Goal: Task Accomplishment & Management: Manage account settings

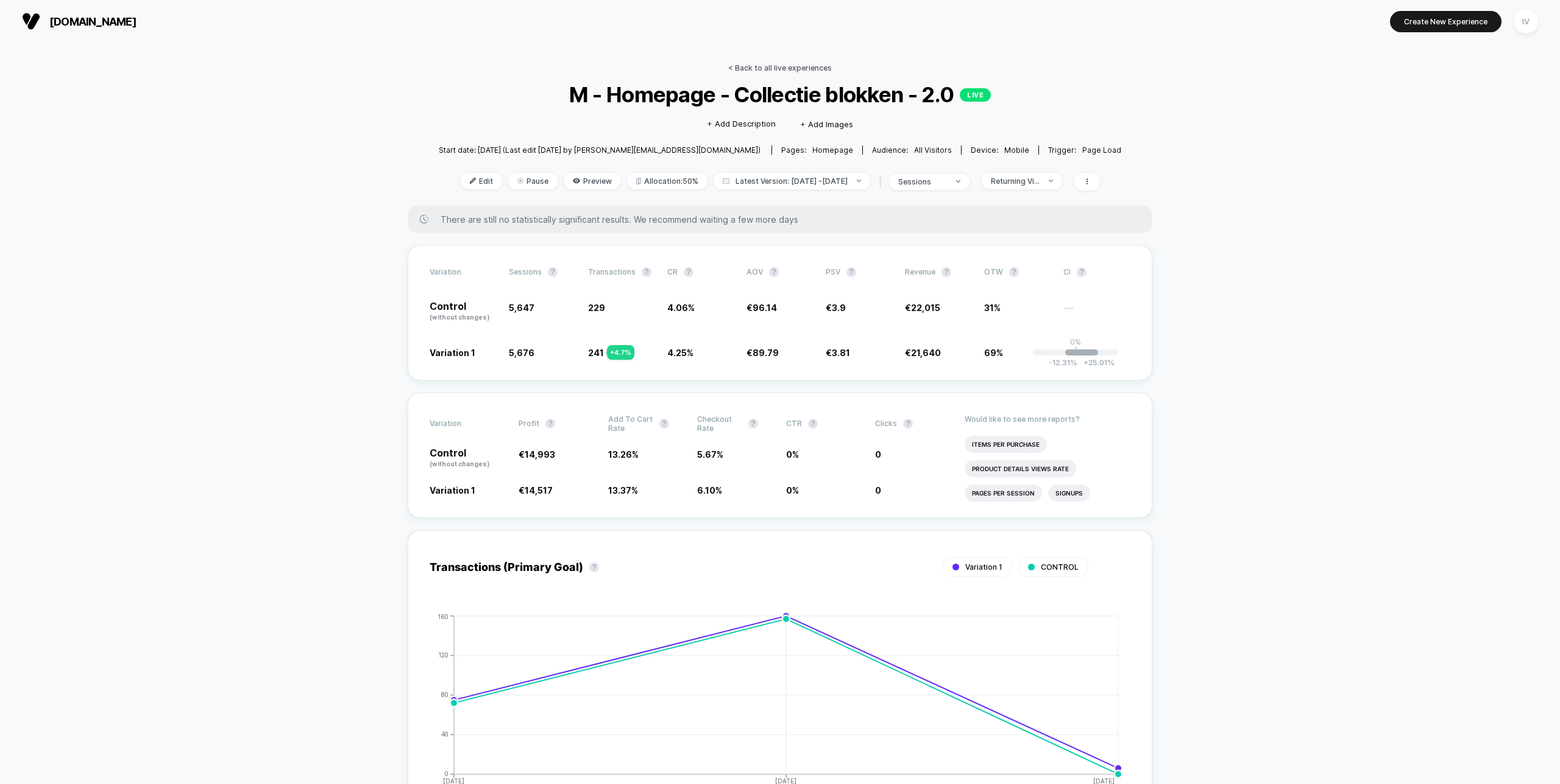
click at [802, 67] on link "< Back to all live experiences" at bounding box center [779, 68] width 104 height 9
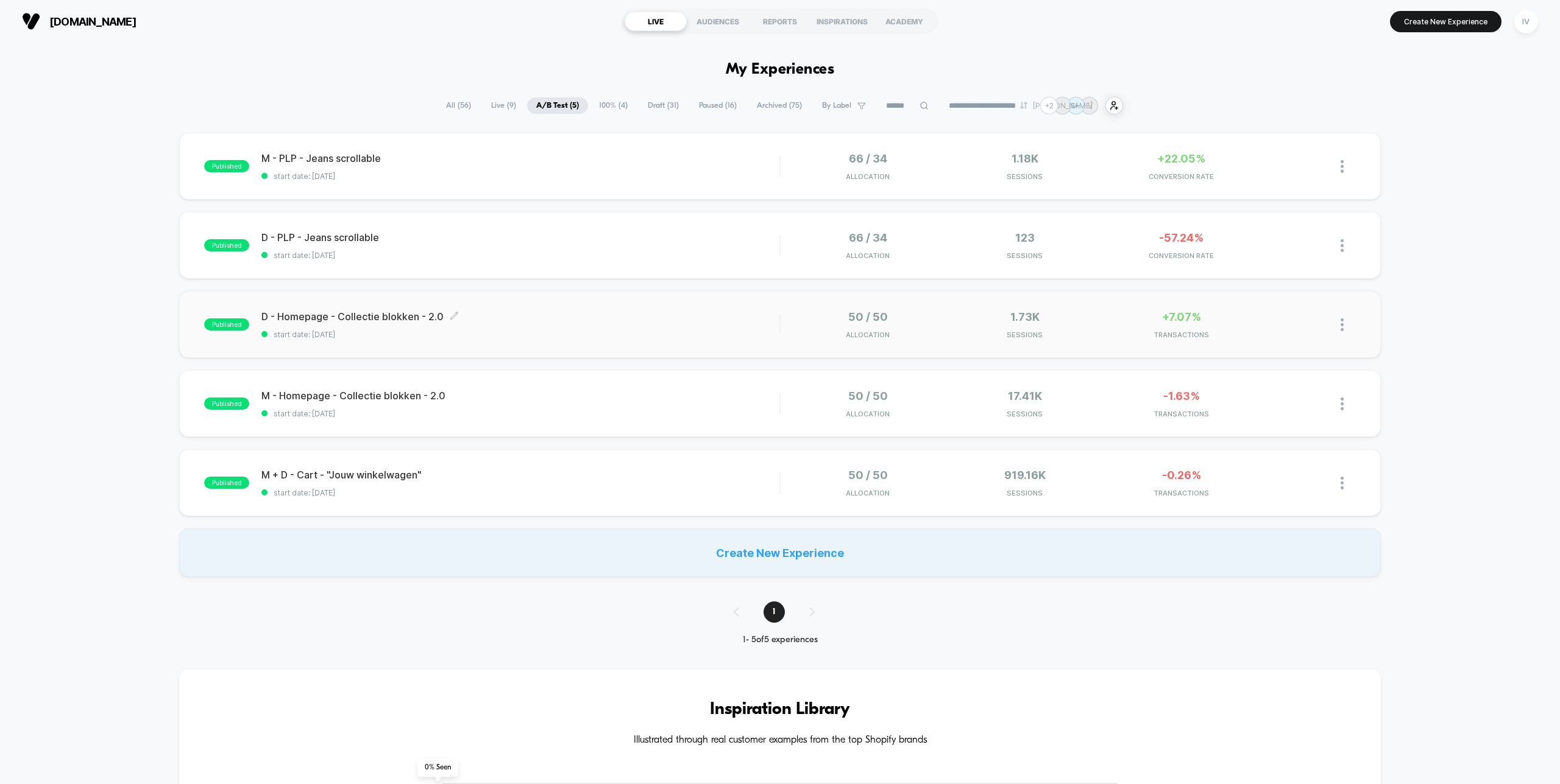
click at [728, 319] on span "D - Homepage - Collectie blokken - 2.0 Click to edit experience details" at bounding box center [520, 317] width 518 height 12
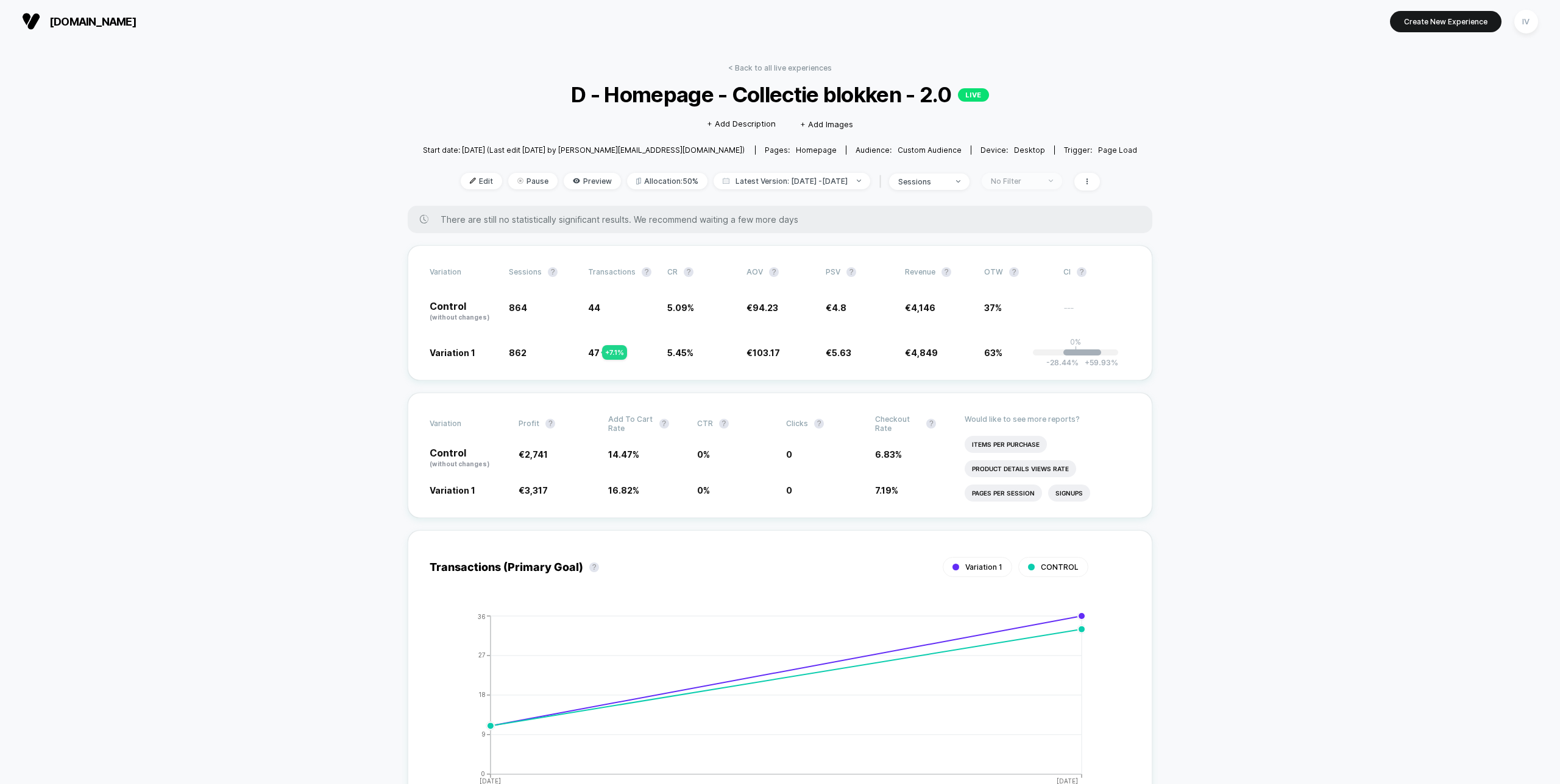
click at [1030, 181] on div "No Filter" at bounding box center [1015, 181] width 49 height 9
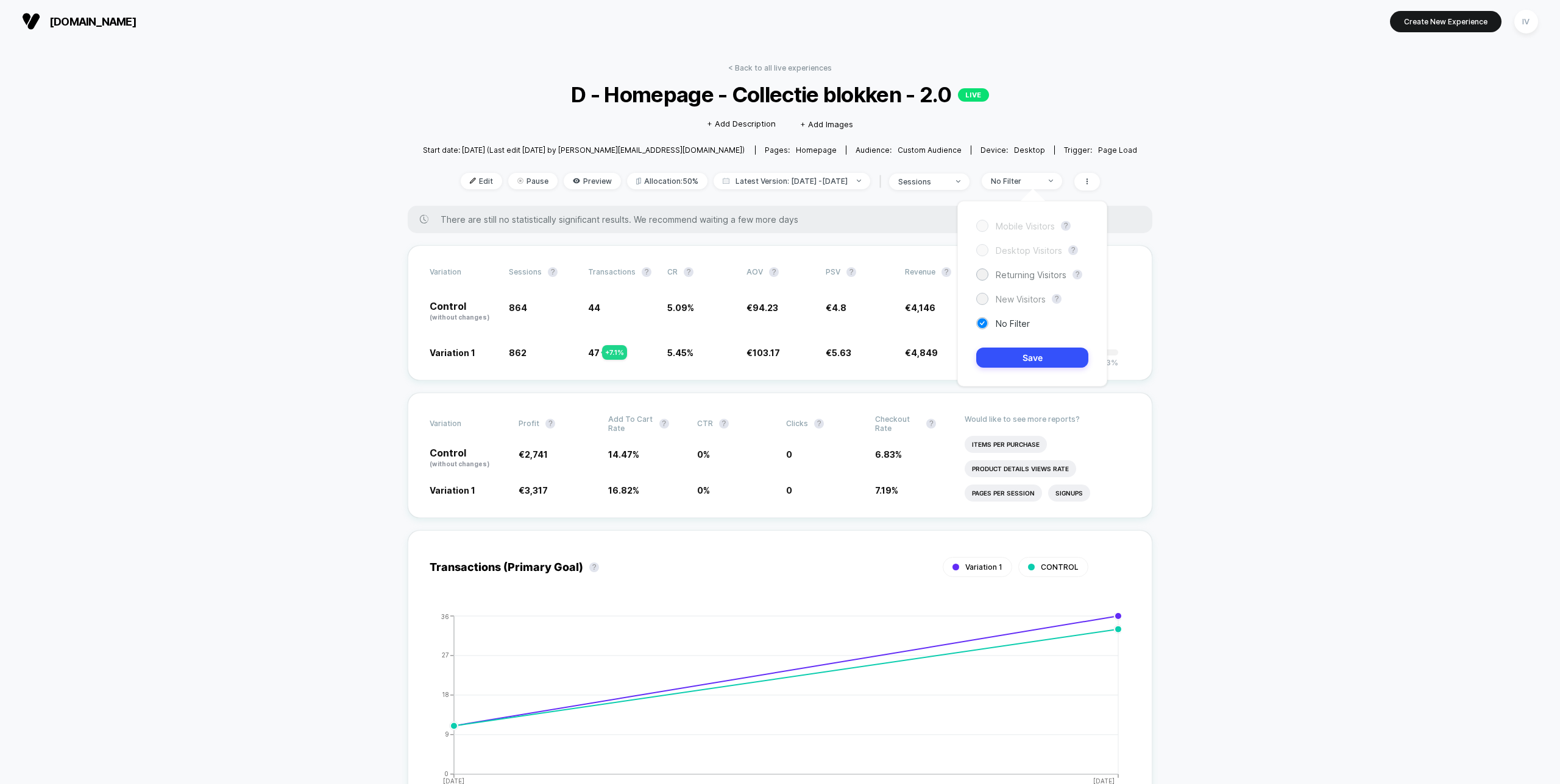
click at [1015, 302] on span "New Visitors" at bounding box center [1021, 299] width 50 height 11
drag, startPoint x: 1041, startPoint y: 355, endPoint x: 1034, endPoint y: 310, distance: 45.5
click at [1041, 355] on button "Save" at bounding box center [1032, 357] width 112 height 20
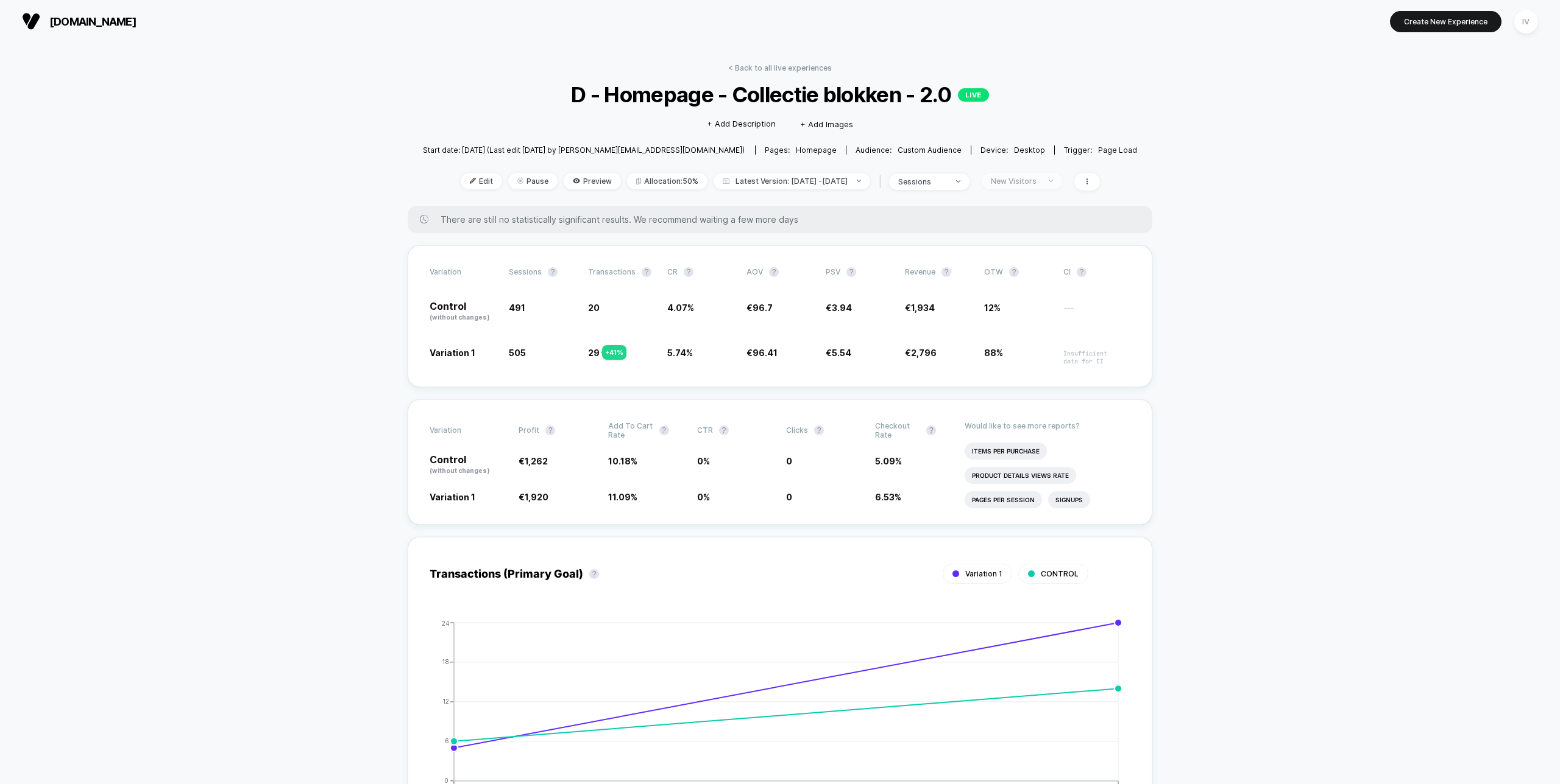
click at [1041, 186] on span "New Visitors" at bounding box center [1022, 181] width 81 height 17
click at [1025, 275] on span "Returning Visitors" at bounding box center [1031, 275] width 71 height 11
click at [1024, 357] on button "Save" at bounding box center [1032, 357] width 112 height 20
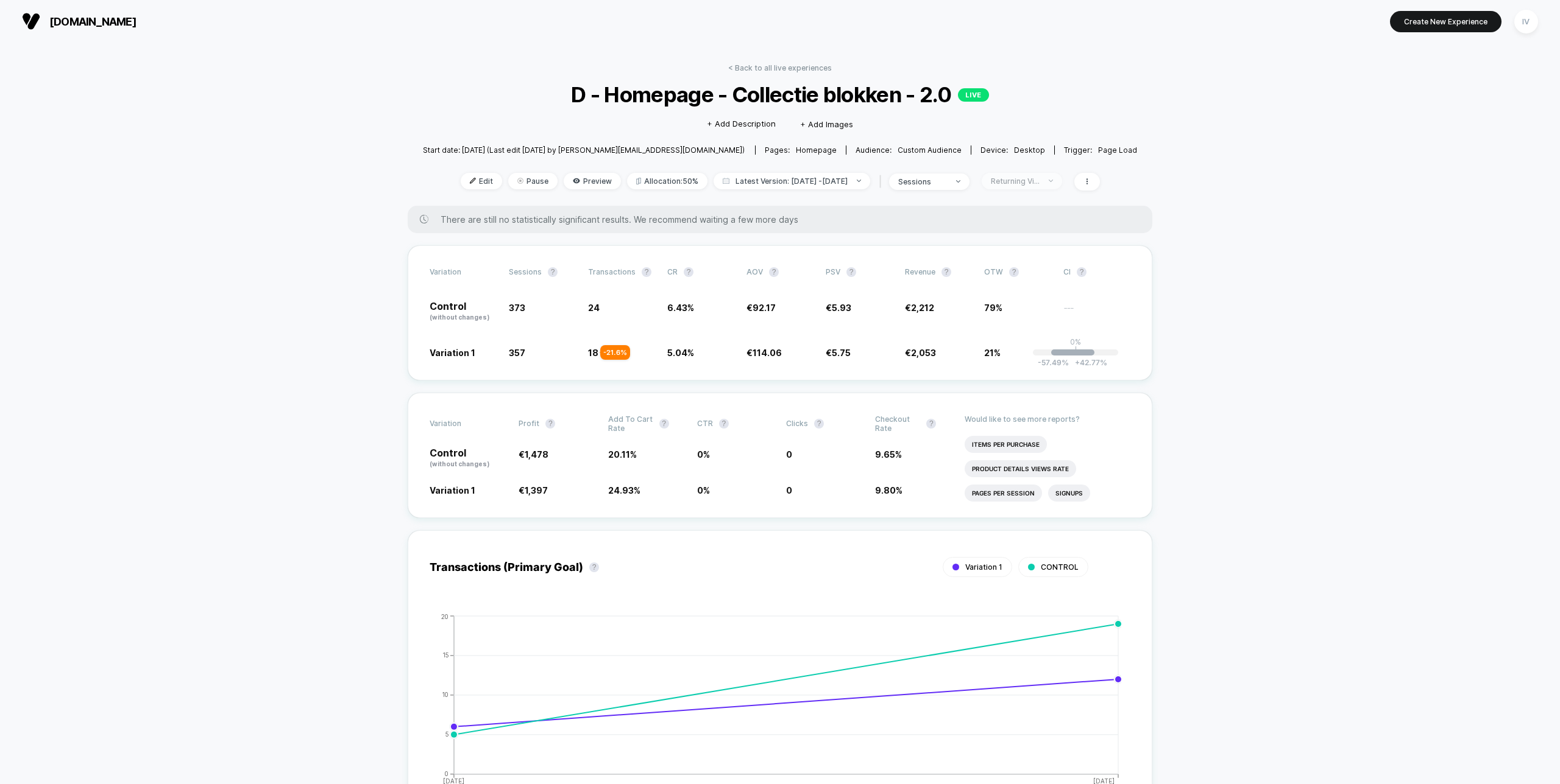
click at [1039, 179] on div "Returning Visitors" at bounding box center [1015, 181] width 49 height 9
click at [1028, 297] on span "New Visitors" at bounding box center [1021, 299] width 50 height 11
click at [1006, 318] on div "No Filter" at bounding box center [1003, 324] width 54 height 12
click at [1018, 345] on div "Mobile Visitors ? Desktop Visitors ? Returning Visitors ? New Visitors ? No Fil…" at bounding box center [1031, 294] width 150 height 186
click at [1023, 349] on button "Save" at bounding box center [1032, 357] width 112 height 20
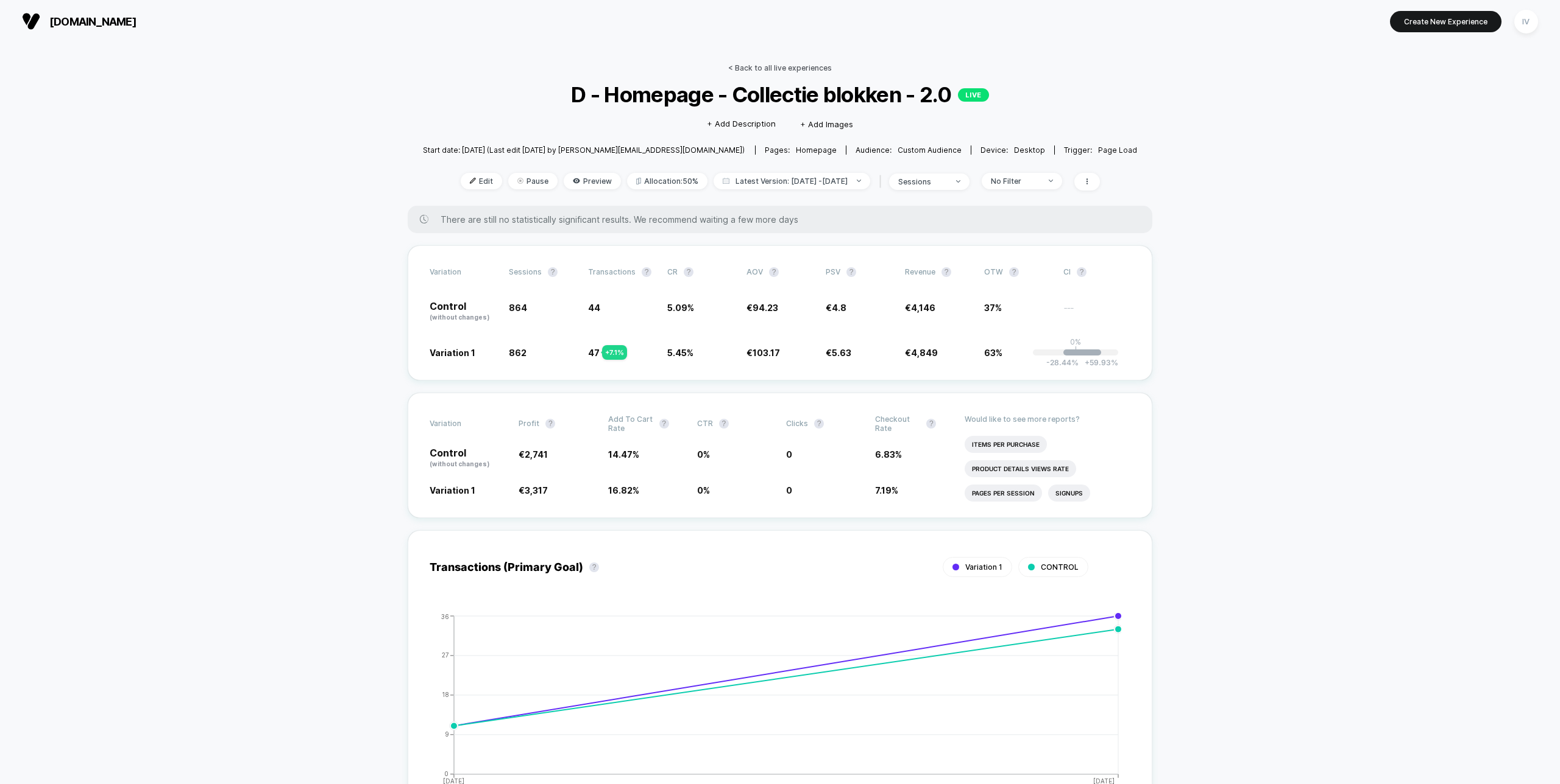
click at [792, 65] on link "< Back to all live experiences" at bounding box center [779, 68] width 104 height 9
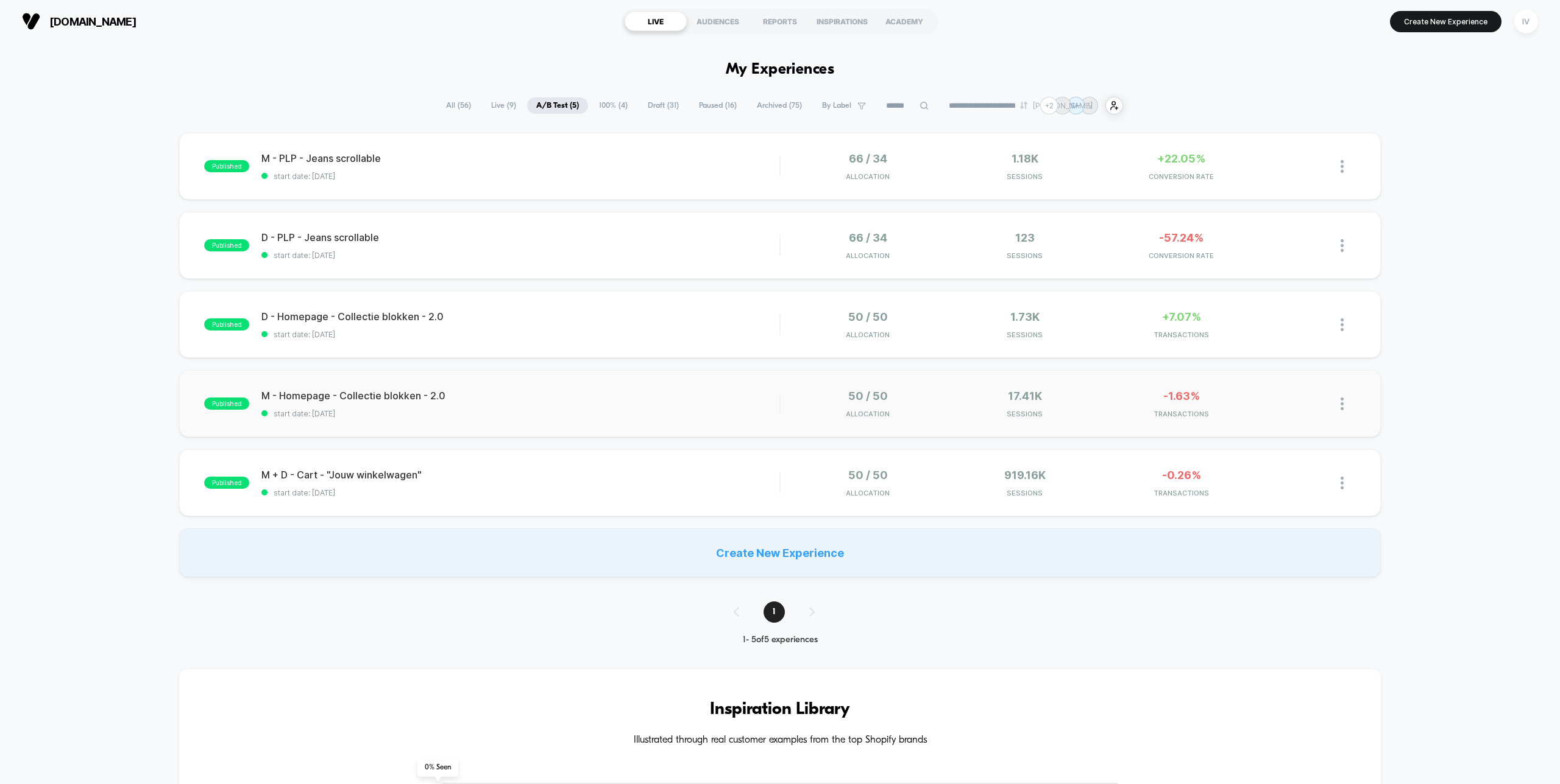
click at [641, 427] on div "published M - Homepage - Collectie blokken - 2.0 start date: [DATE] 50 / 50 All…" at bounding box center [779, 404] width 1201 height 67
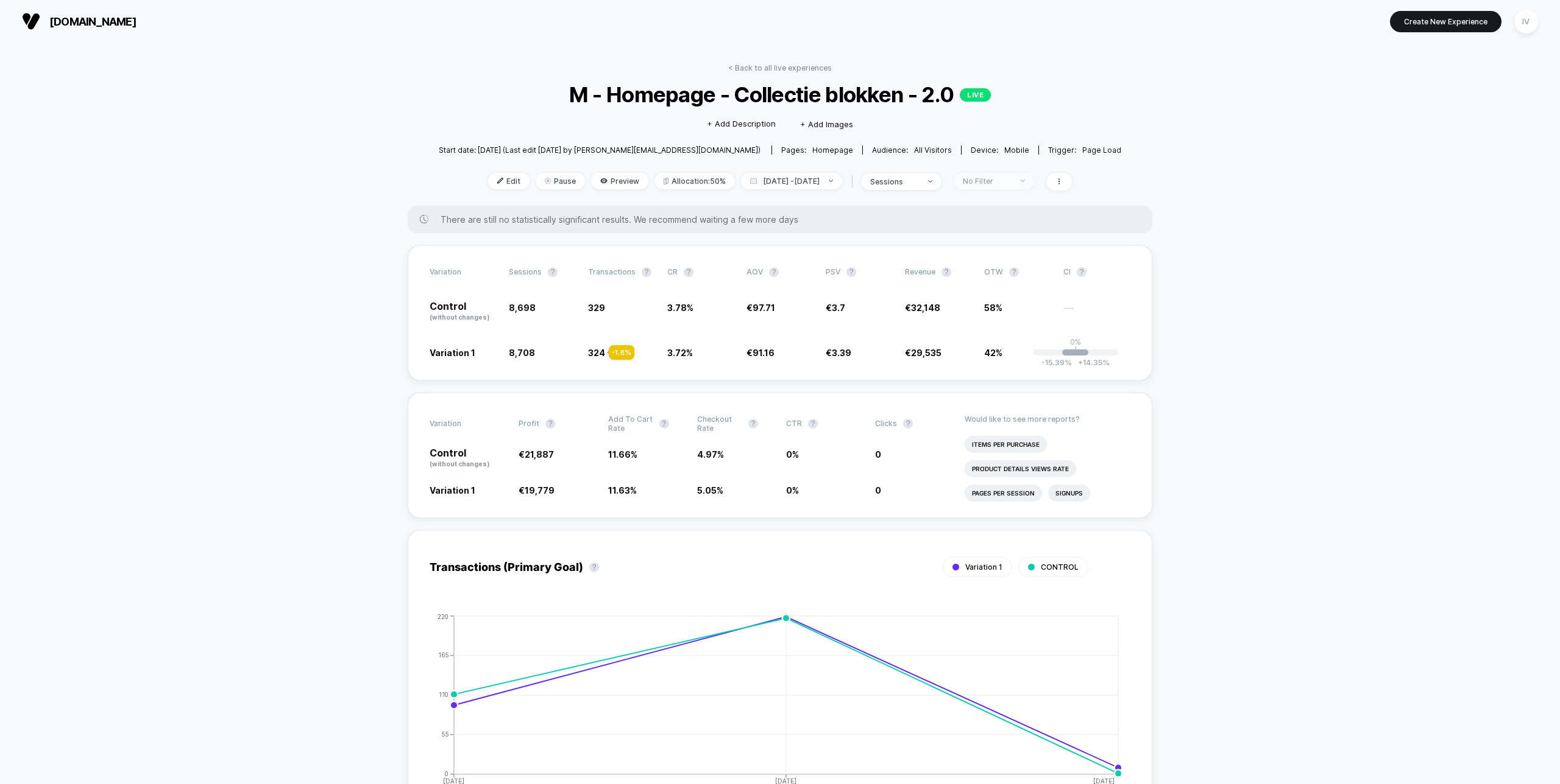
click at [1012, 178] on div "No Filter" at bounding box center [986, 181] width 49 height 9
click at [1000, 298] on span "New Visitors" at bounding box center [993, 299] width 50 height 11
click at [1011, 366] on button "Save" at bounding box center [1005, 357] width 112 height 20
click at [1011, 181] on div "New Visitors" at bounding box center [986, 181] width 49 height 9
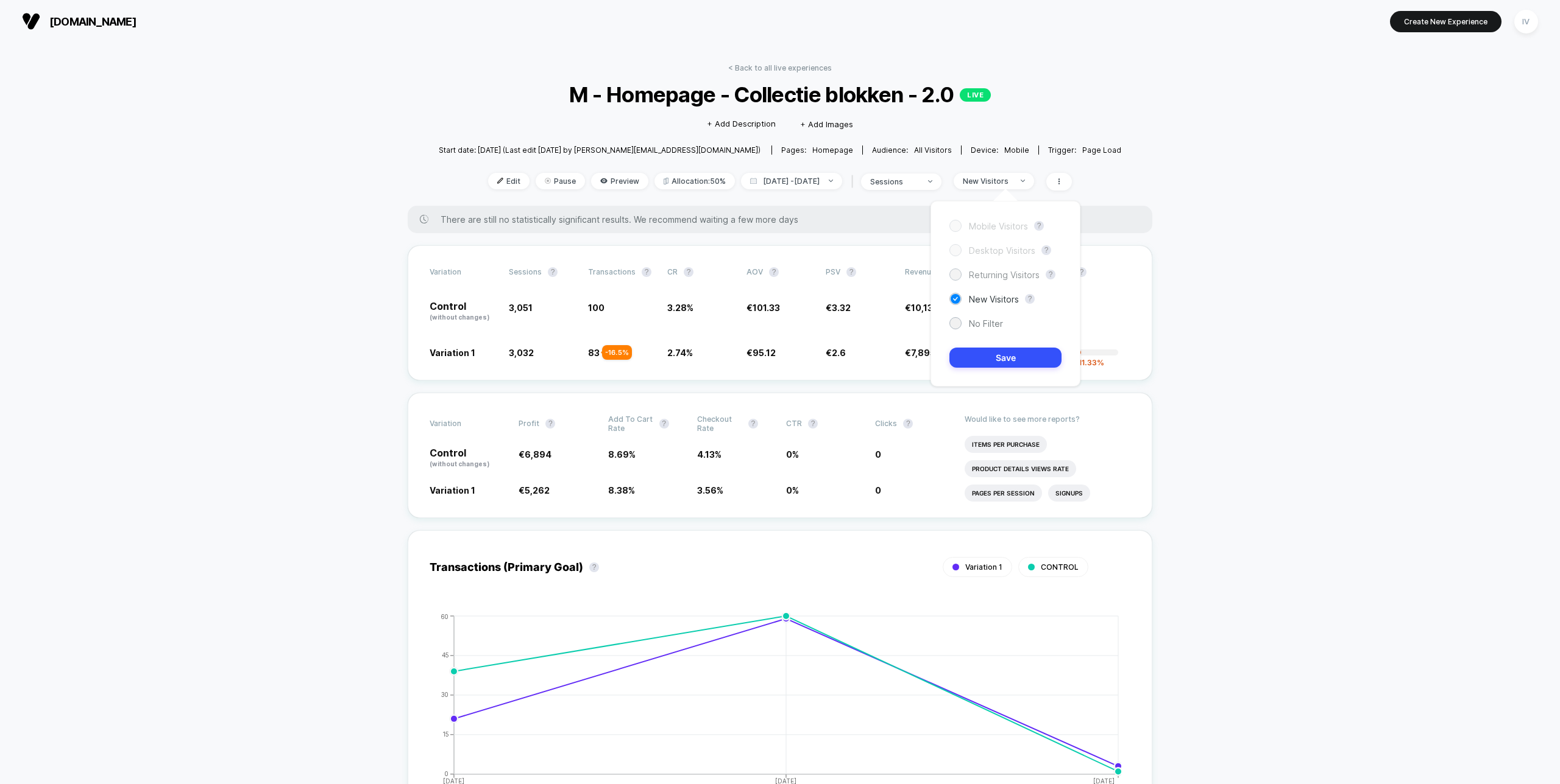
click at [1001, 281] on div "Returning Visitors" at bounding box center [994, 275] width 90 height 12
click at [1002, 345] on div "Mobile Visitors ? Desktop Visitors ? Returning Visitors ? New Visitors ? No Fil…" at bounding box center [1005, 294] width 150 height 186
click at [1005, 350] on button "Save" at bounding box center [1005, 357] width 112 height 20
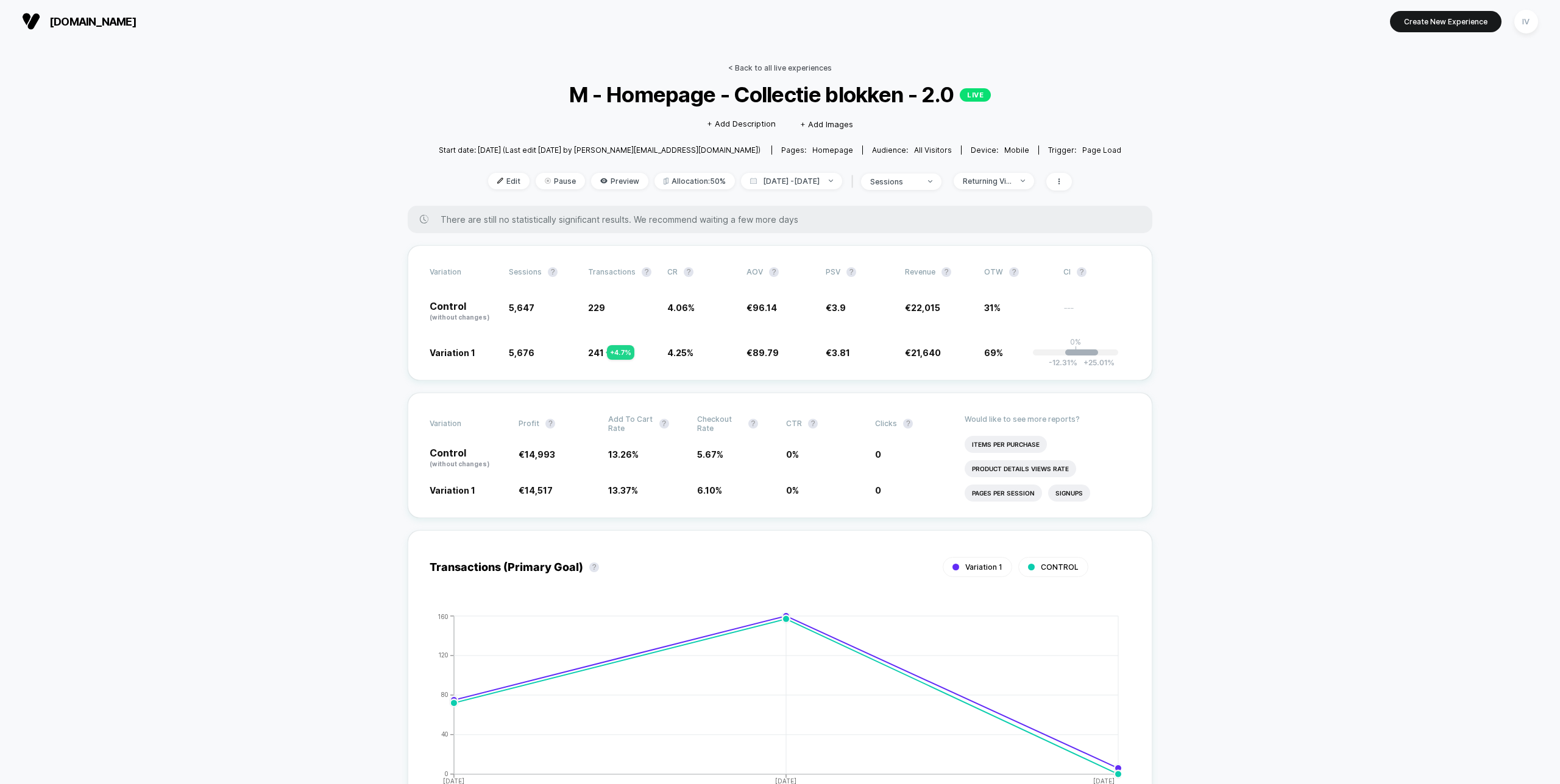
click at [807, 67] on link "< Back to all live experiences" at bounding box center [779, 68] width 104 height 9
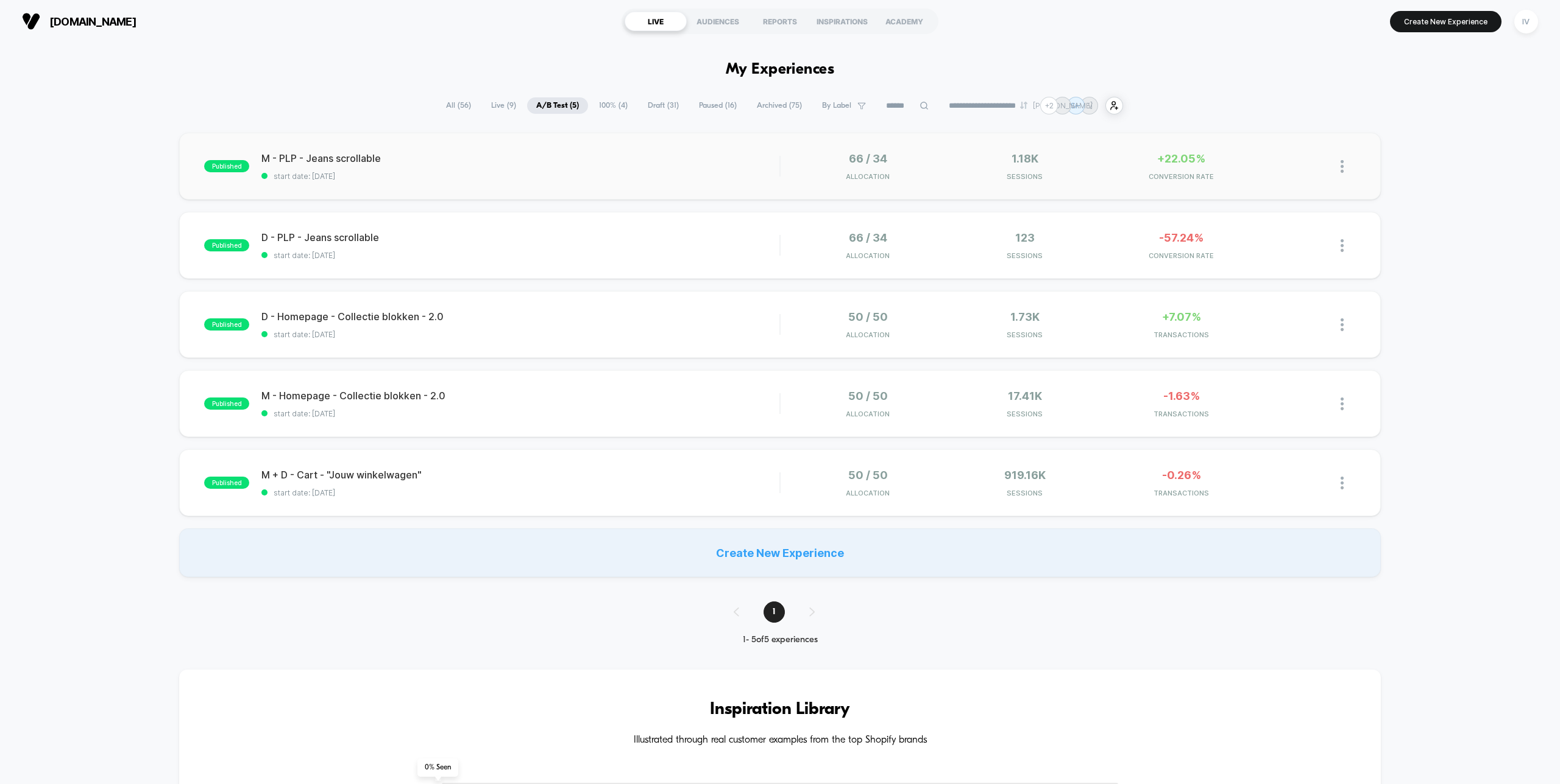
click at [750, 182] on div "published M - PLP - Jeans scrollable start date: [DATE] 66 / 34 Allocation 1.18…" at bounding box center [779, 166] width 1201 height 67
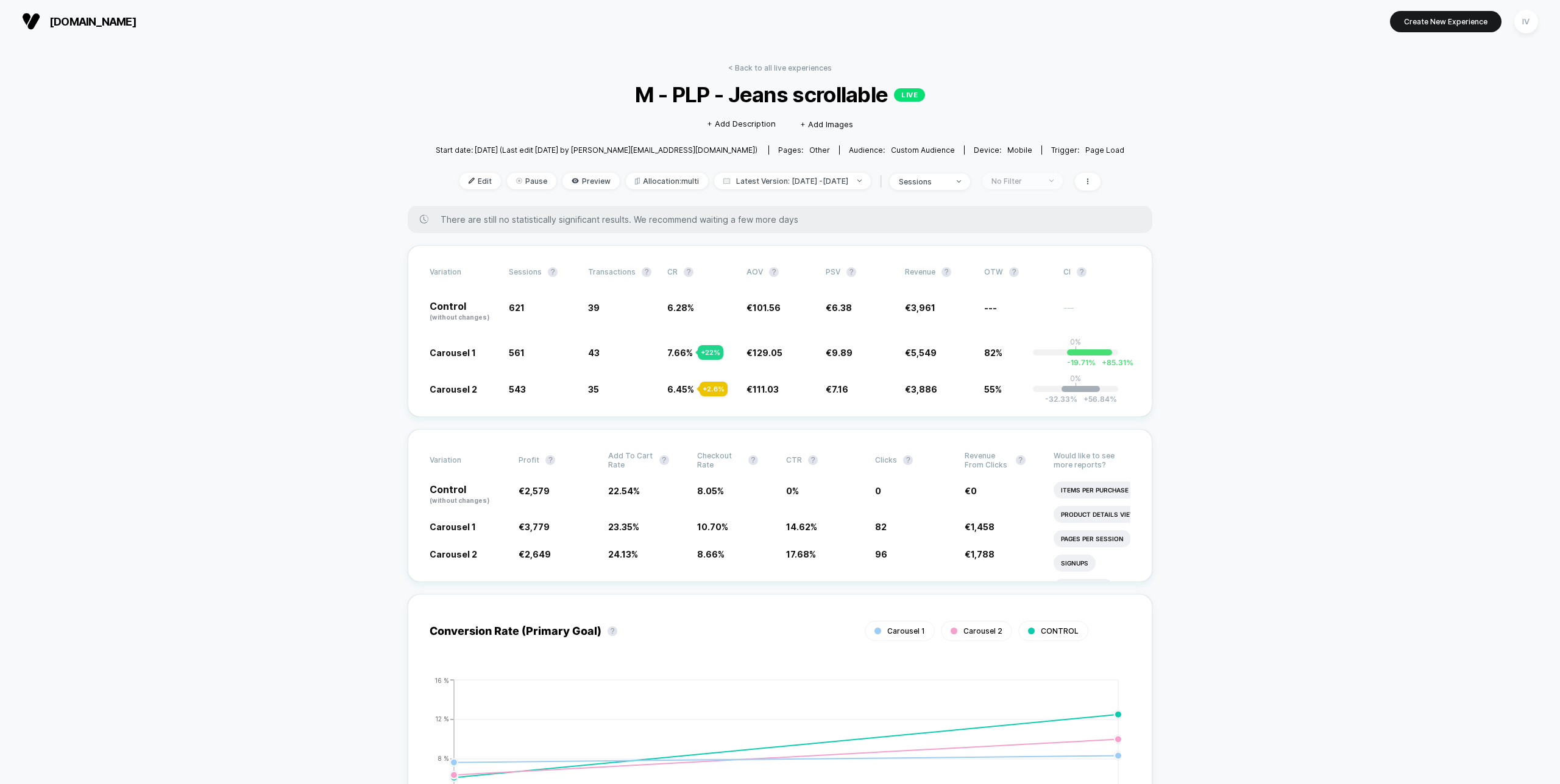
click at [1008, 173] on span "No Filter" at bounding box center [1022, 181] width 81 height 17
click at [1023, 281] on div "Mobile Visitors ? Desktop Visitors ? Returning Visitors ? New Visitors ? No Fil…" at bounding box center [1033, 294] width 150 height 186
click at [1024, 296] on span "New Visitors" at bounding box center [1023, 299] width 50 height 11
click at [1027, 349] on button "Save" at bounding box center [1034, 357] width 112 height 20
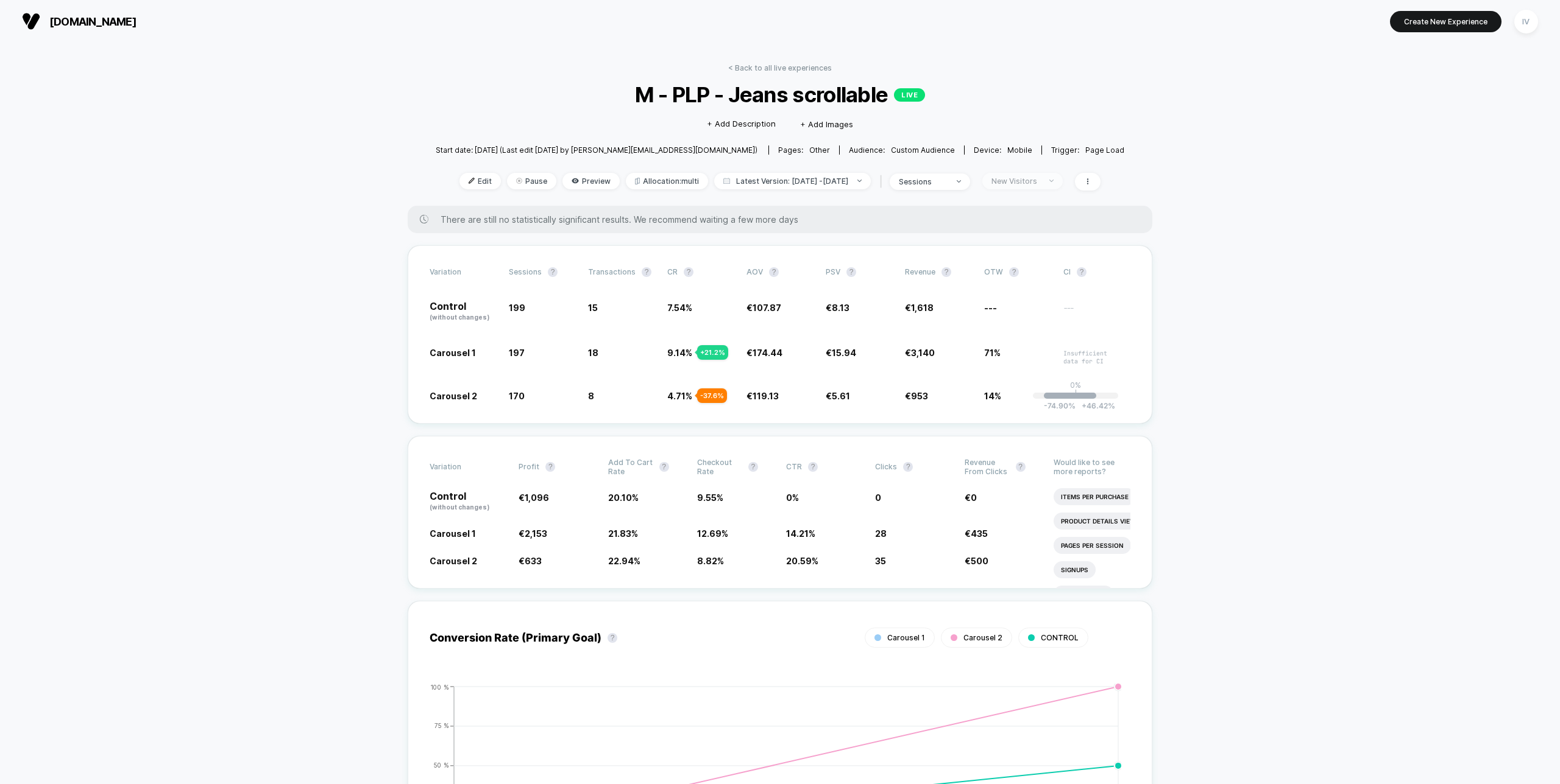
click at [1025, 185] on span "New Visitors" at bounding box center [1022, 181] width 81 height 17
click at [1022, 273] on span "Returning Visitors" at bounding box center [1033, 275] width 71 height 11
drag, startPoint x: 1040, startPoint y: 353, endPoint x: 1040, endPoint y: 346, distance: 7.0
click at [1040, 353] on button "Save" at bounding box center [1034, 357] width 112 height 20
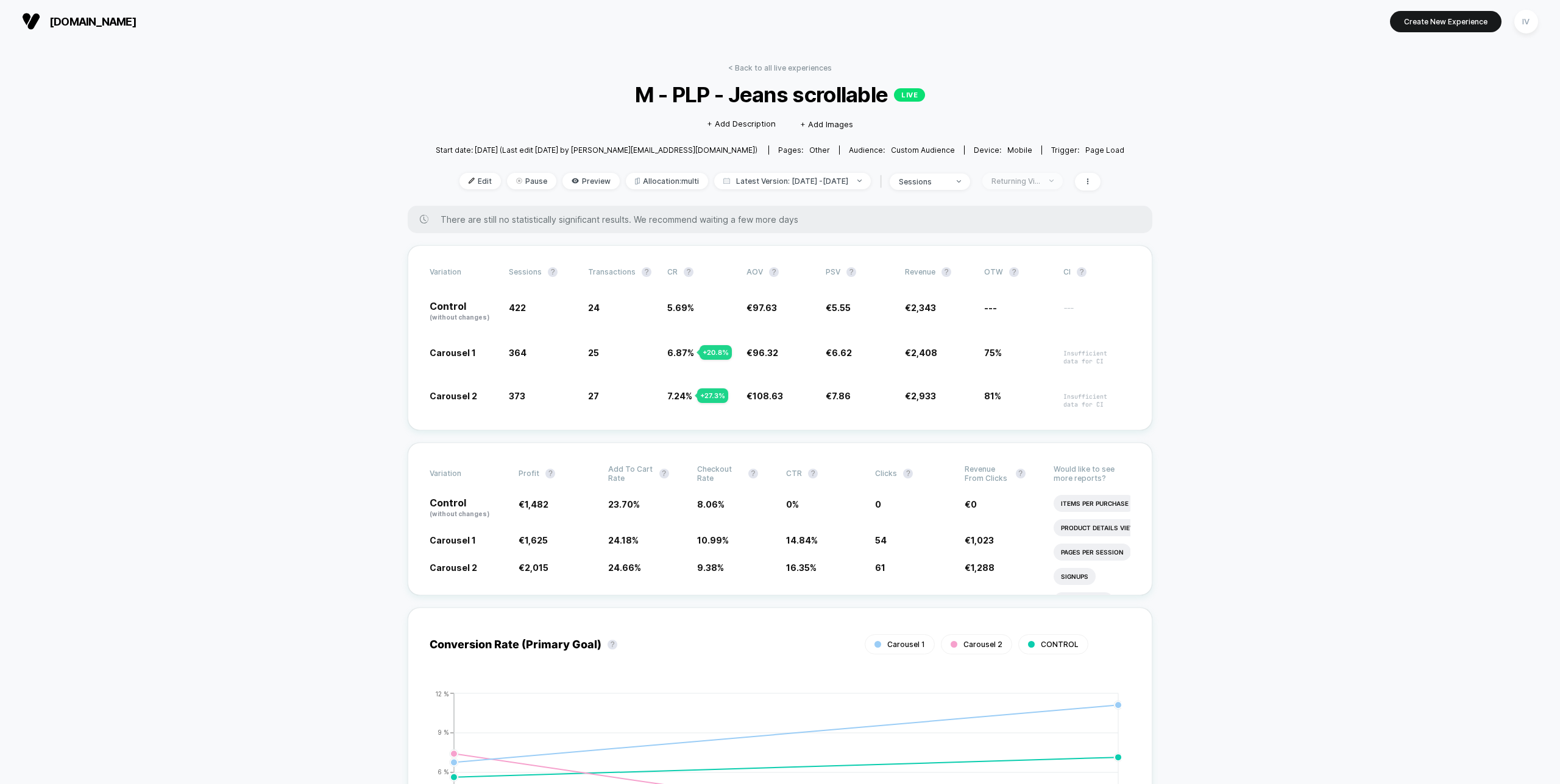
click at [1040, 181] on div "Returning Visitors" at bounding box center [1016, 181] width 49 height 9
click at [1019, 323] on span "No Filter" at bounding box center [1015, 324] width 35 height 11
click at [1024, 355] on button "Save" at bounding box center [1034, 357] width 112 height 20
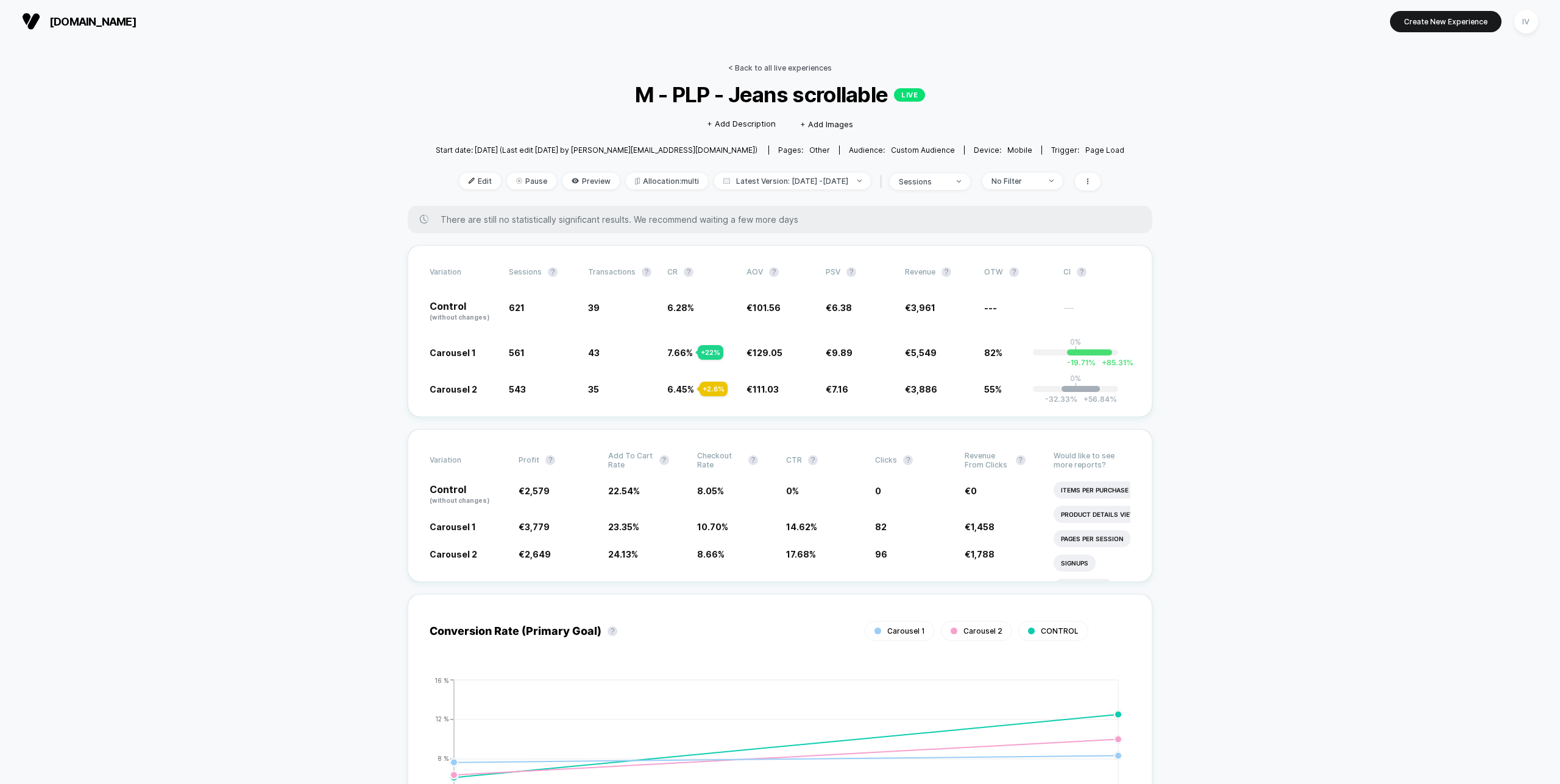
click at [782, 65] on link "< Back to all live experiences" at bounding box center [779, 68] width 104 height 9
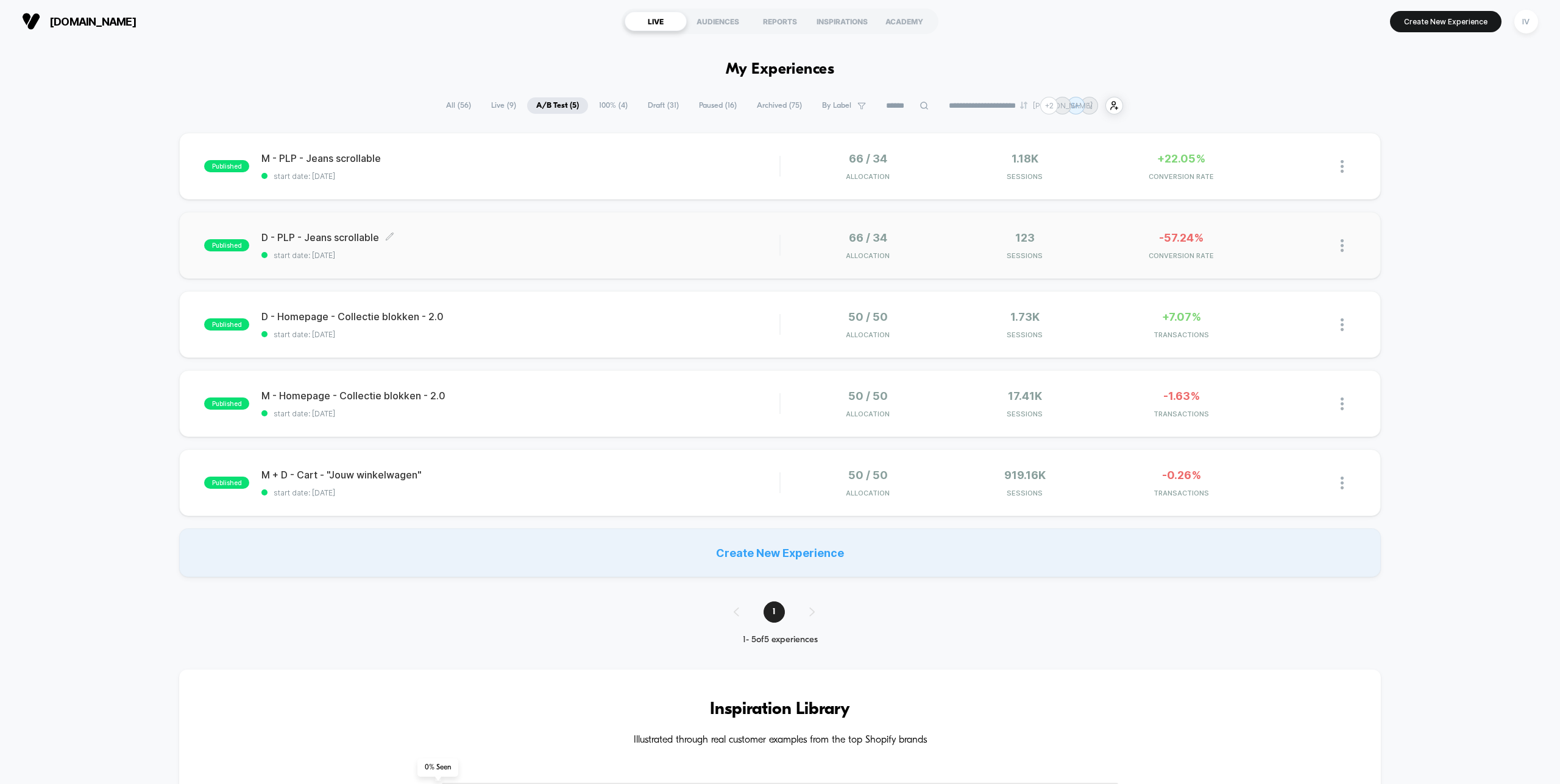
click at [638, 253] on span "start date: [DATE]" at bounding box center [520, 256] width 518 height 9
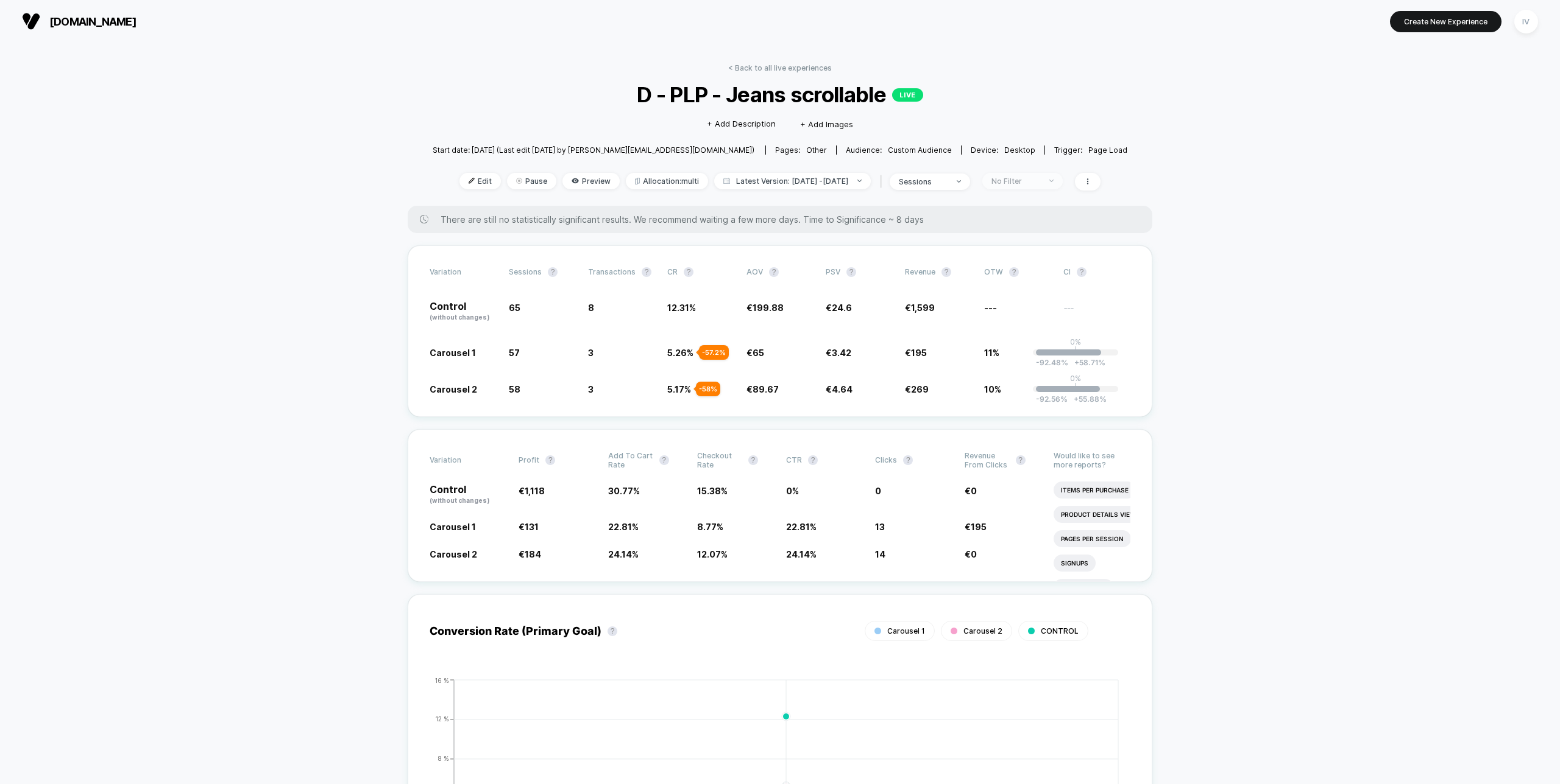
click at [1049, 181] on div at bounding box center [1045, 181] width 9 height 1
click at [1017, 300] on span "New Visitors" at bounding box center [1023, 299] width 50 height 11
click at [1019, 352] on button "Save" at bounding box center [1034, 357] width 112 height 20
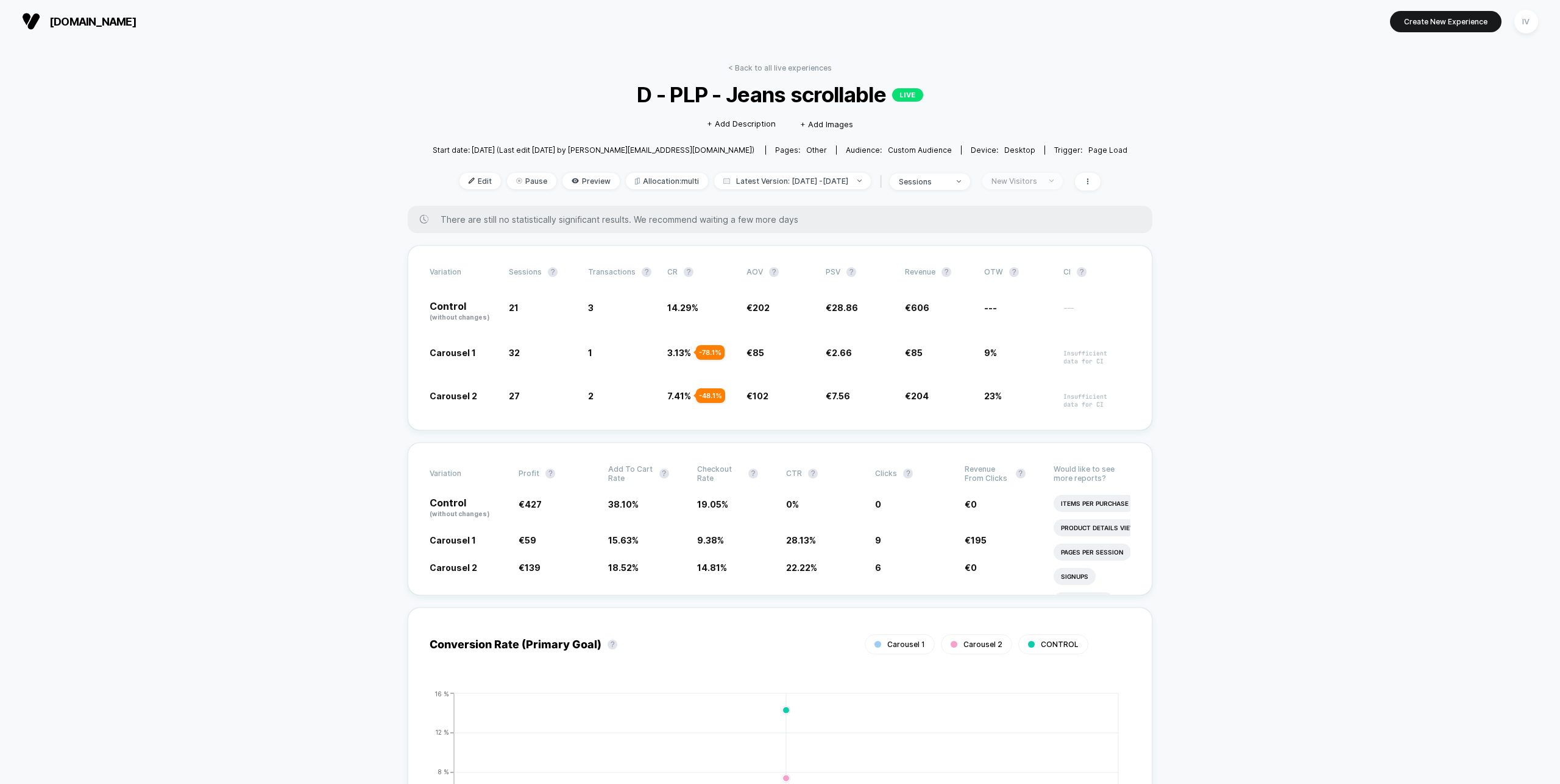
click at [1032, 180] on div "New Visitors" at bounding box center [1016, 181] width 49 height 9
click at [1022, 276] on span "Returning Visitors" at bounding box center [1033, 275] width 71 height 11
click at [1022, 352] on button "Save" at bounding box center [1034, 357] width 112 height 20
click at [1062, 178] on span "Returning Visitors" at bounding box center [1022, 181] width 81 height 17
click at [1022, 325] on span "No Filter" at bounding box center [1015, 324] width 35 height 11
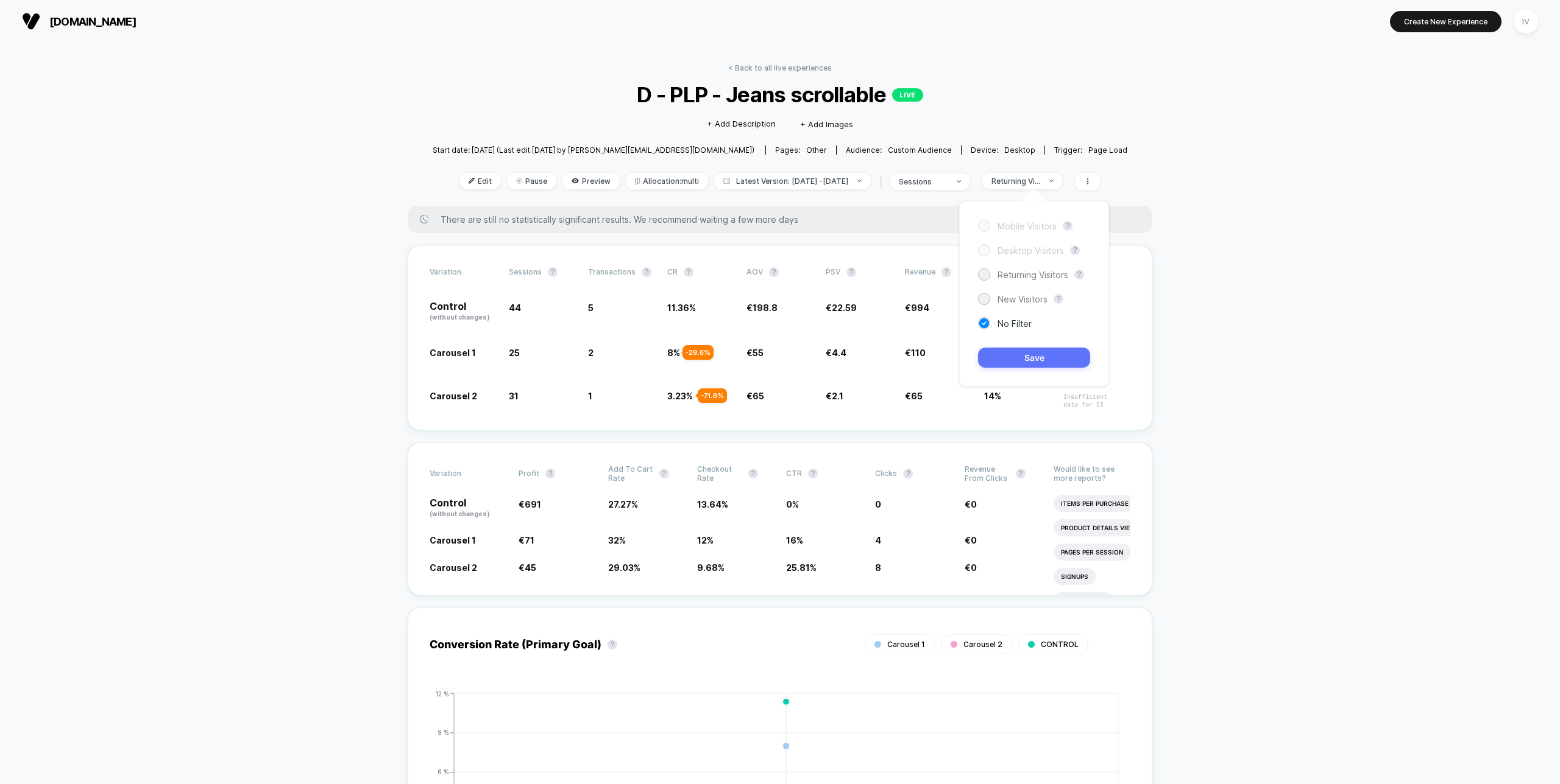
click at [1035, 356] on button "Save" at bounding box center [1034, 357] width 112 height 20
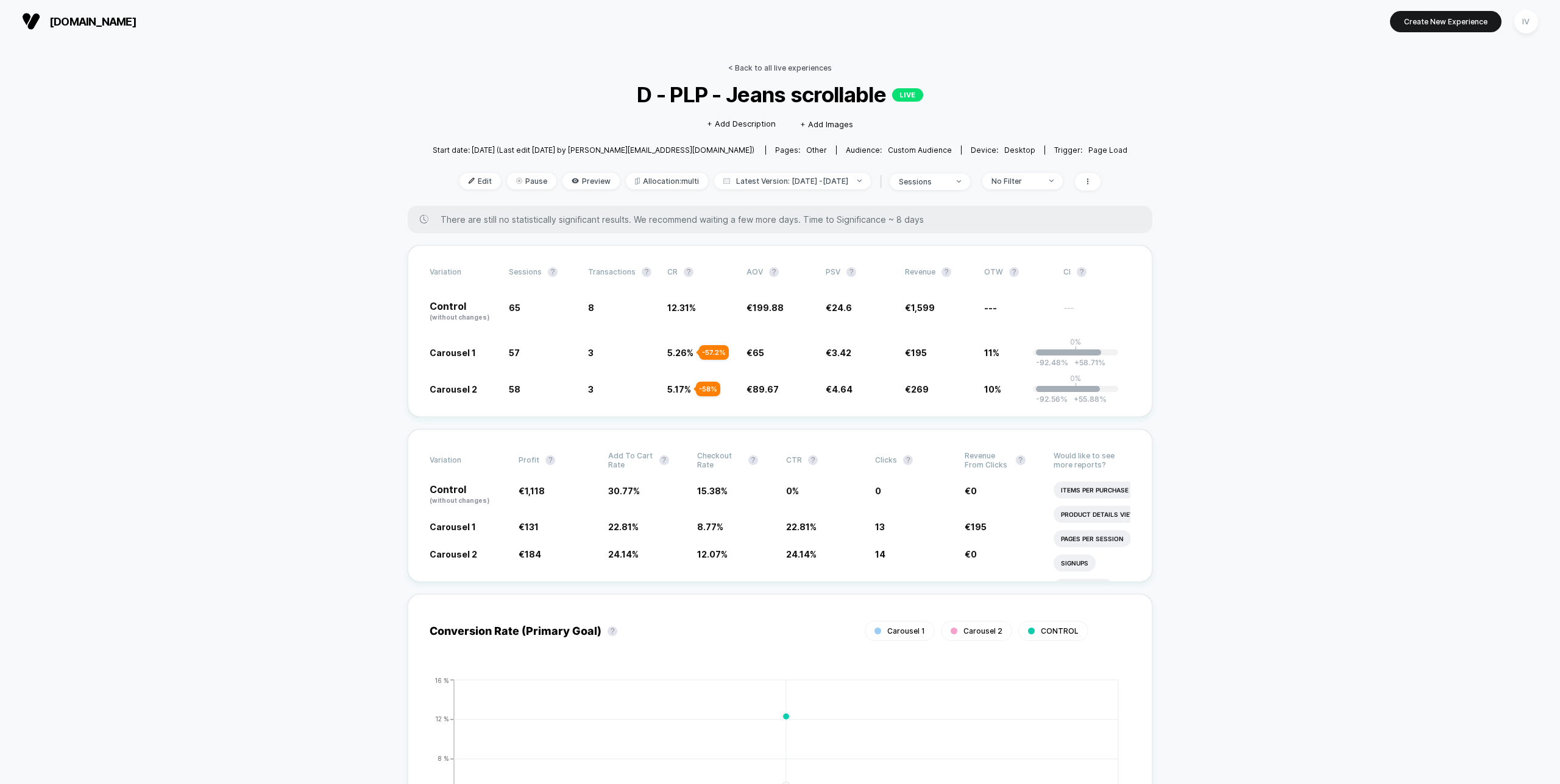
click at [816, 67] on link "< Back to all live experiences" at bounding box center [779, 68] width 104 height 9
